Goal: Manage account settings

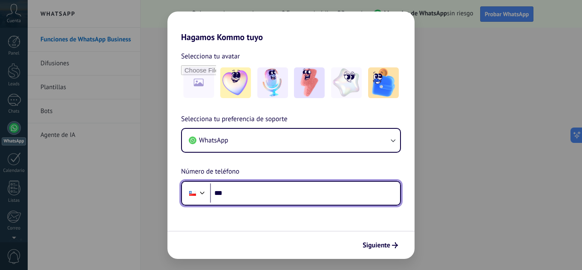
click at [268, 191] on input "***" at bounding box center [305, 193] width 190 height 20
drag, startPoint x: 269, startPoint y: 191, endPoint x: 206, endPoint y: 192, distance: 63.5
click at [206, 192] on div "Phone ***" at bounding box center [291, 193] width 220 height 25
click at [200, 191] on div at bounding box center [202, 192] width 10 height 10
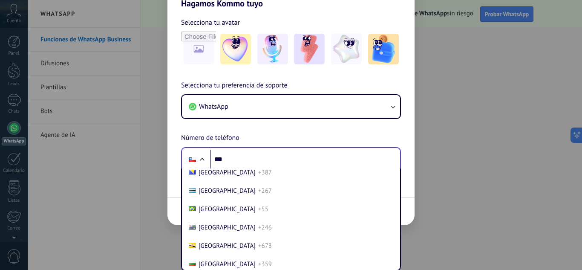
scroll to position [424, 0]
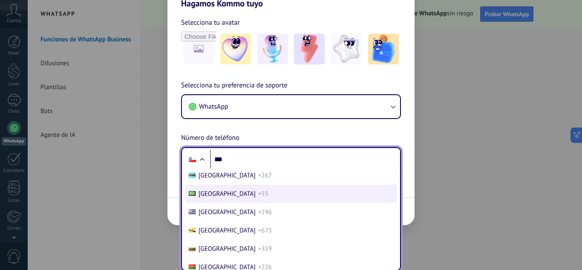
click at [258, 197] on span "+55" at bounding box center [263, 194] width 10 height 8
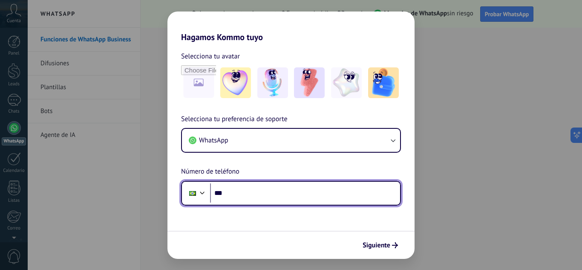
scroll to position [0, 0]
click at [249, 196] on input "***" at bounding box center [305, 193] width 190 height 20
click at [248, 191] on input "***" at bounding box center [305, 193] width 190 height 20
type input "**********"
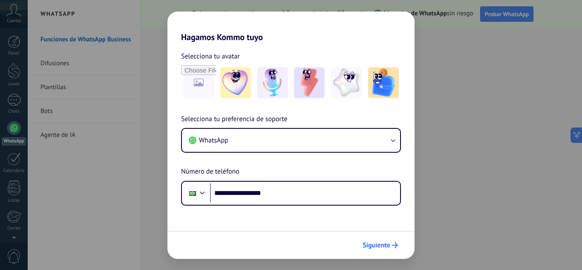
click at [373, 244] on span "Siguiente" at bounding box center [377, 245] width 28 height 6
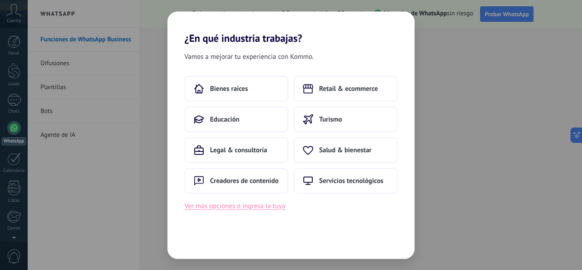
click at [256, 208] on button "Ver más opciones o ingresa la tuya" at bounding box center [235, 205] width 101 height 11
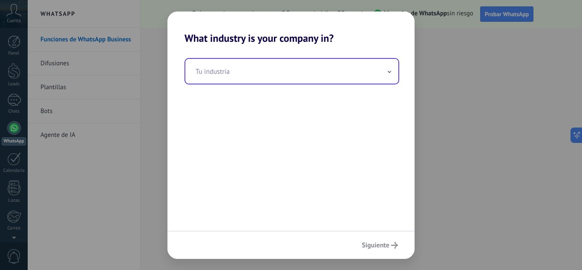
click at [254, 70] on input "text" at bounding box center [291, 71] width 213 height 25
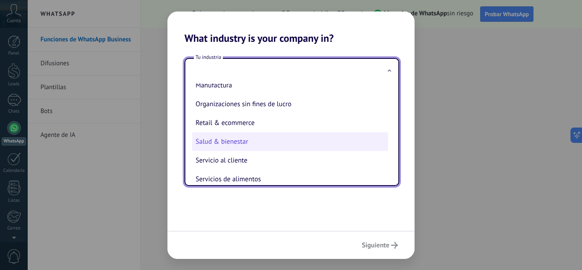
scroll to position [98, 0]
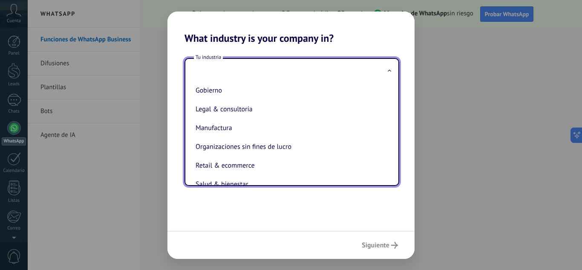
click at [277, 46] on div "Tu industria Automotriz Bienes raíces Creadores de contenido Educación Finanzas…" at bounding box center [291, 137] width 247 height 186
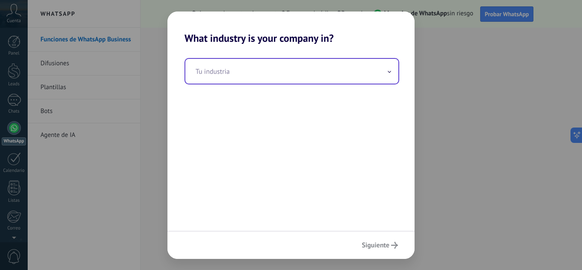
click at [311, 68] on input "text" at bounding box center [291, 71] width 213 height 25
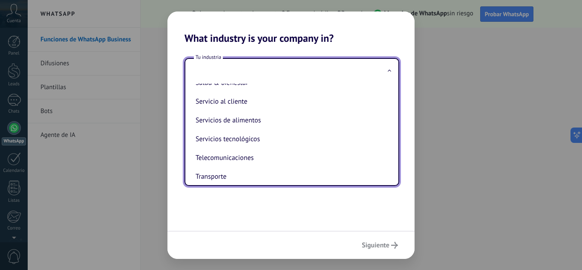
scroll to position [213, 0]
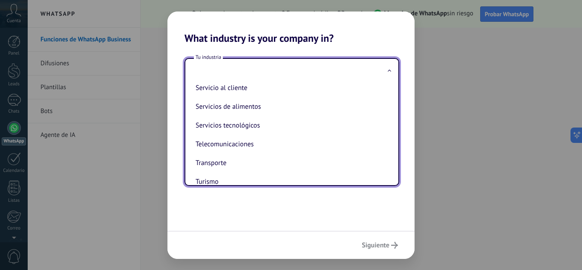
click at [294, 143] on li "Telecomunicaciones" at bounding box center [290, 144] width 196 height 19
type input "**********"
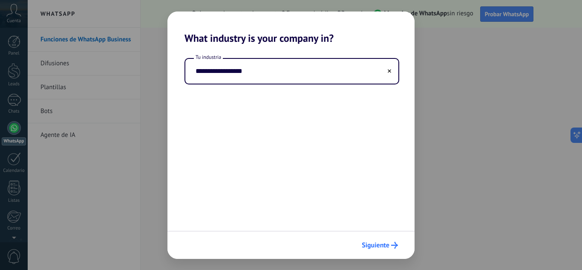
click at [373, 248] on span "Siguiente" at bounding box center [376, 245] width 28 height 6
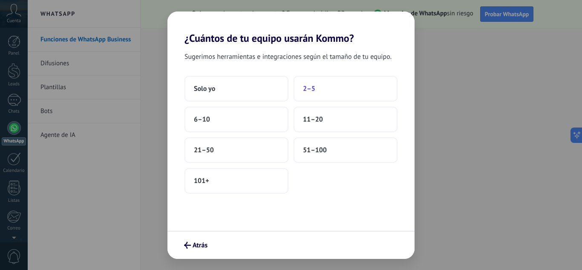
click at [331, 93] on button "2–5" at bounding box center [346, 89] width 104 height 26
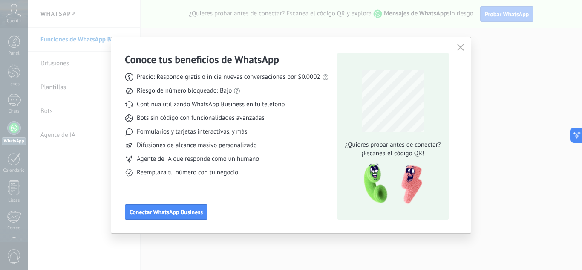
click at [460, 47] on icon "button" at bounding box center [460, 47] width 7 height 7
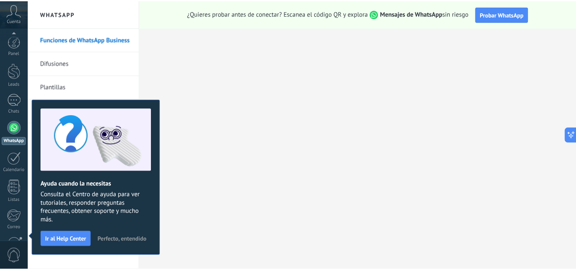
scroll to position [85, 0]
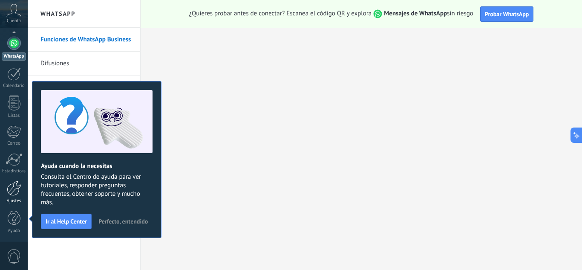
click at [15, 195] on div at bounding box center [14, 188] width 14 height 15
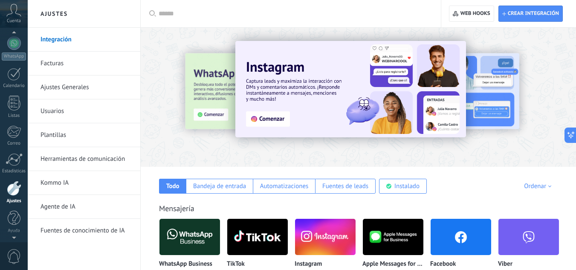
scroll to position [71, 0]
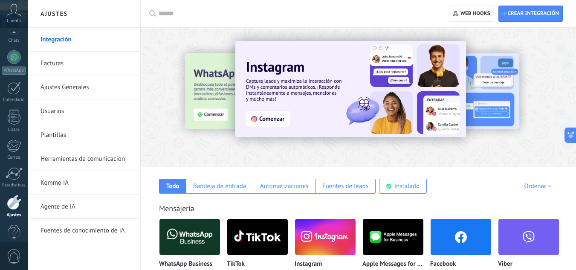
click at [15, 16] on icon at bounding box center [13, 10] width 15 height 13
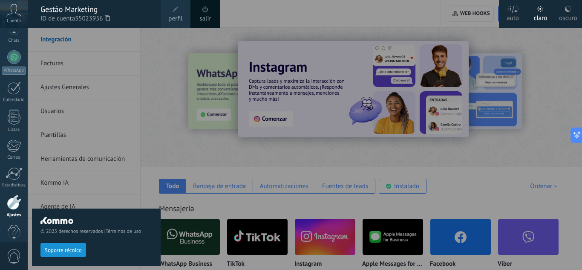
click at [173, 9] on span at bounding box center [176, 9] width 6 height 6
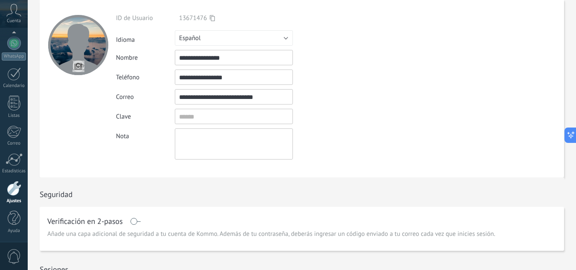
scroll to position [43, 0]
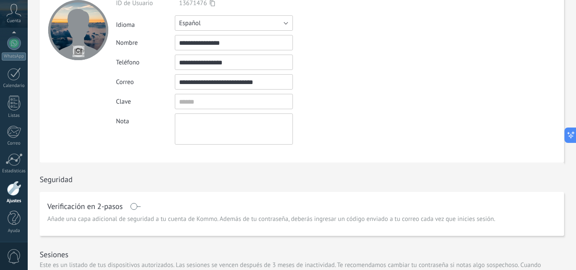
click at [229, 23] on button "Español" at bounding box center [234, 22] width 118 height 15
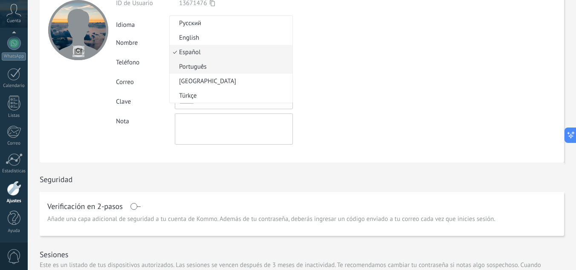
click at [208, 64] on span "Português" at bounding box center [230, 67] width 120 height 8
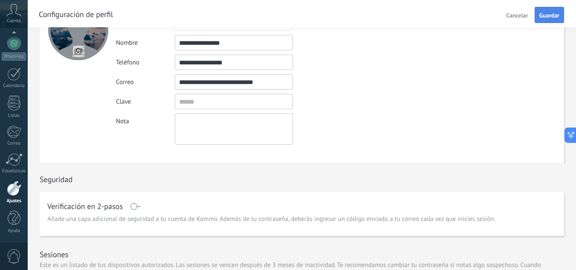
click at [544, 13] on span "Guardar" at bounding box center [549, 15] width 20 height 6
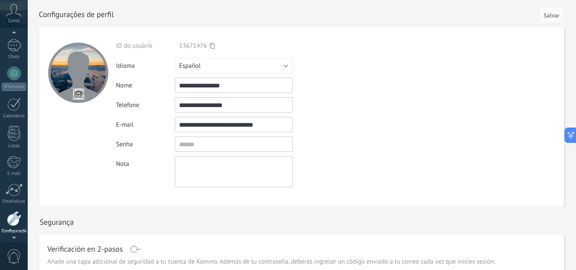
scroll to position [85, 0]
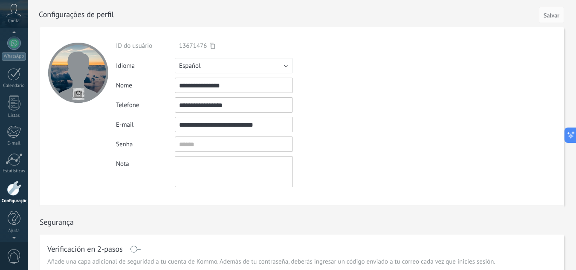
click at [16, 188] on div at bounding box center [14, 188] width 14 height 15
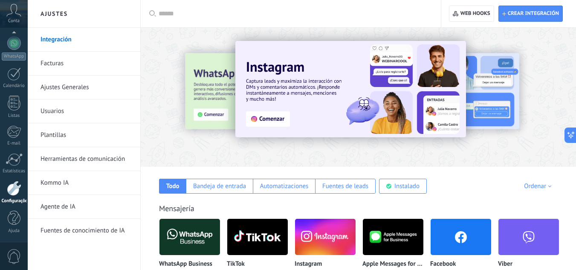
click at [179, 155] on div at bounding box center [358, 95] width 435 height 122
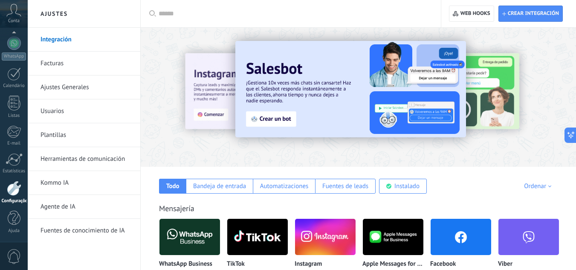
click at [471, 150] on div at bounding box center [358, 95] width 435 height 122
click at [12, 46] on div at bounding box center [14, 43] width 14 height 14
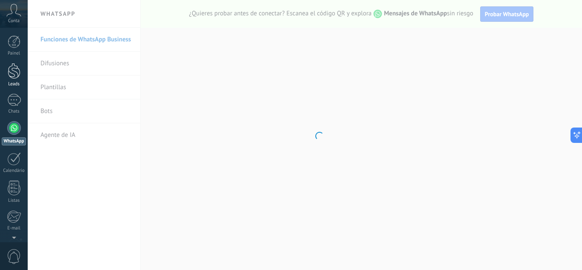
click at [10, 67] on div at bounding box center [14, 71] width 13 height 16
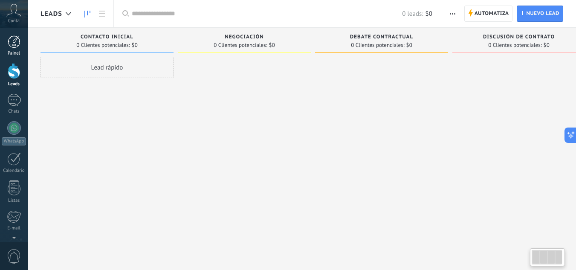
click at [16, 51] on div "Painel" at bounding box center [14, 54] width 25 height 6
